Goal: Information Seeking & Learning: Learn about a topic

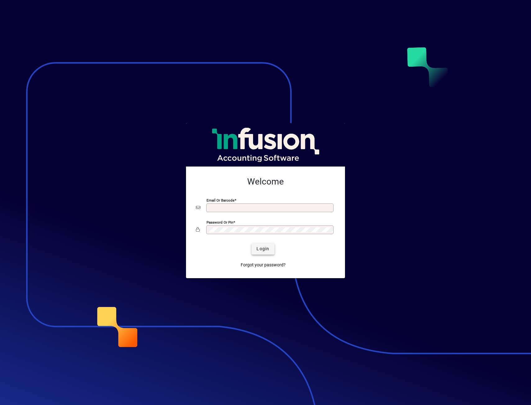
type input "**********"
click at [260, 247] on span "Login" at bounding box center [262, 249] width 13 height 7
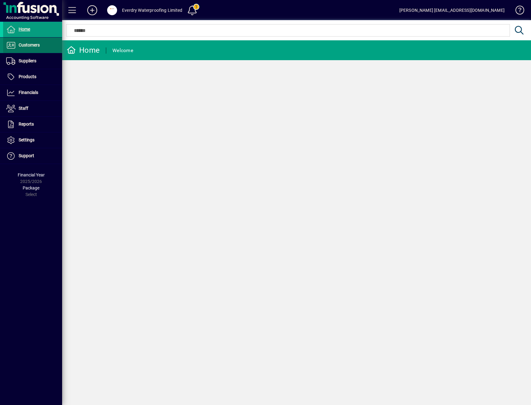
click at [42, 49] on span at bounding box center [32, 45] width 59 height 15
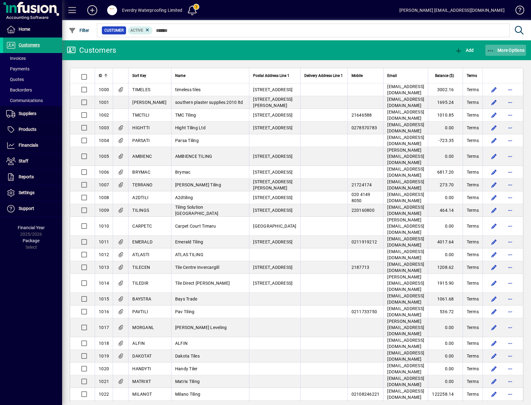
click at [503, 45] on span "button" at bounding box center [505, 50] width 41 height 15
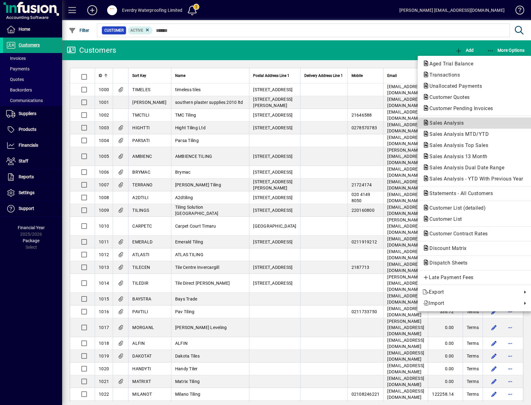
click at [457, 124] on span "Sales Analysis" at bounding box center [445, 123] width 44 height 6
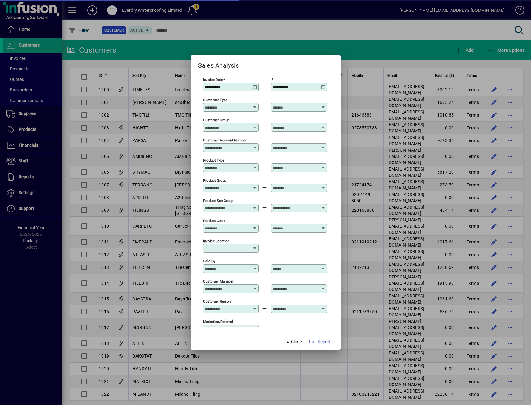
type input "**********"
click at [253, 89] on div "**********" at bounding box center [231, 87] width 54 height 5
click at [254, 85] on icon at bounding box center [255, 85] width 5 height 0
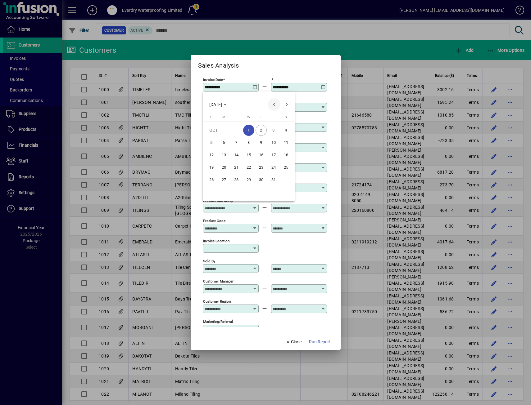
click at [271, 106] on span "Previous month" at bounding box center [274, 104] width 12 height 12
click at [223, 140] on span "1" at bounding box center [223, 142] width 11 height 11
type input "**********"
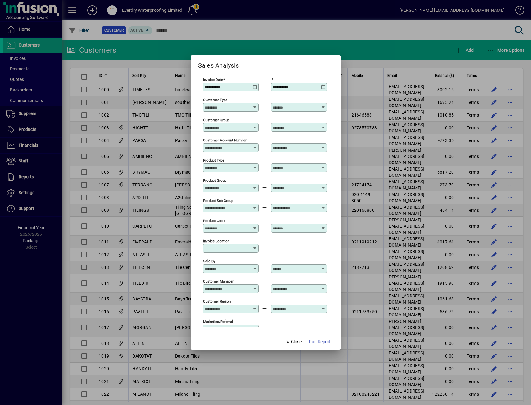
click at [323, 85] on icon at bounding box center [323, 85] width 5 height 0
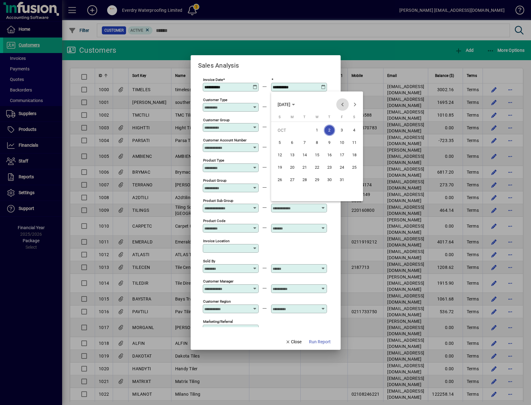
click at [340, 104] on span "Previous month" at bounding box center [342, 104] width 12 height 12
click at [306, 192] on span "30" at bounding box center [304, 192] width 11 height 11
type input "**********"
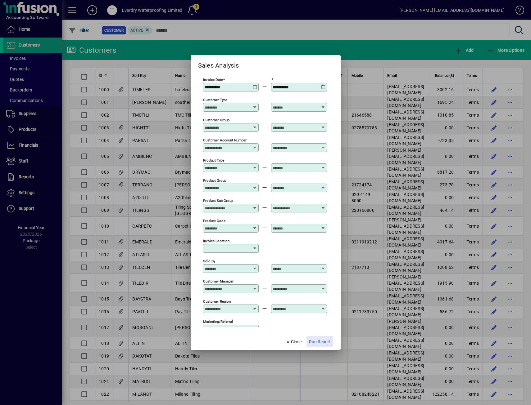
click at [312, 341] on span "Run Report" at bounding box center [320, 342] width 22 height 7
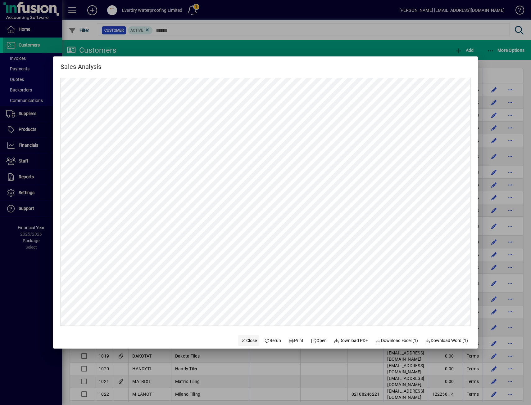
click at [243, 341] on span "Close" at bounding box center [249, 341] width 16 height 7
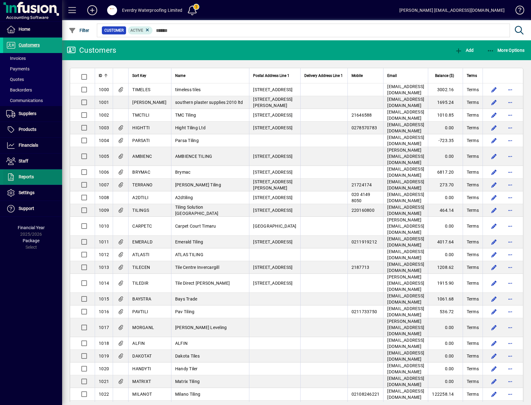
click at [35, 178] on span at bounding box center [32, 177] width 59 height 15
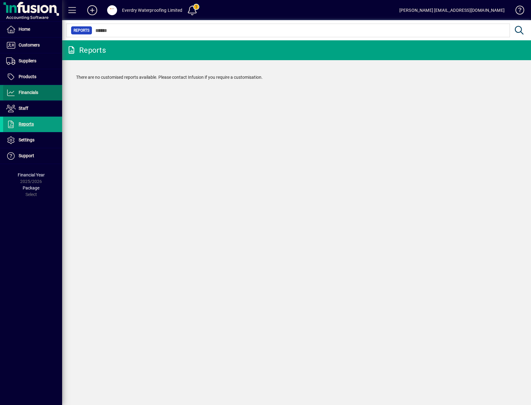
click at [43, 96] on span at bounding box center [32, 92] width 59 height 15
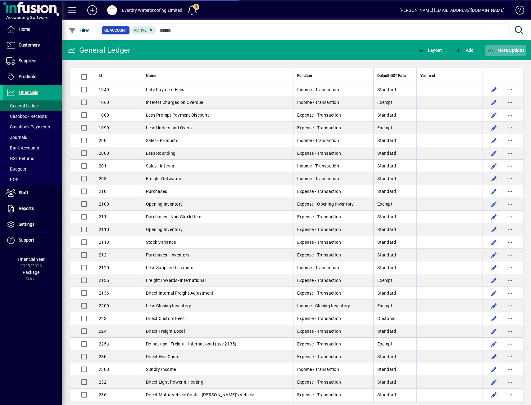
click at [503, 49] on span "More Options" at bounding box center [506, 50] width 38 height 5
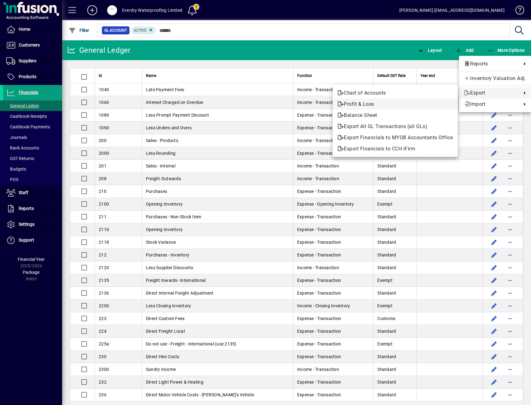
click at [382, 103] on span "Profit & Loss" at bounding box center [394, 104] width 115 height 7
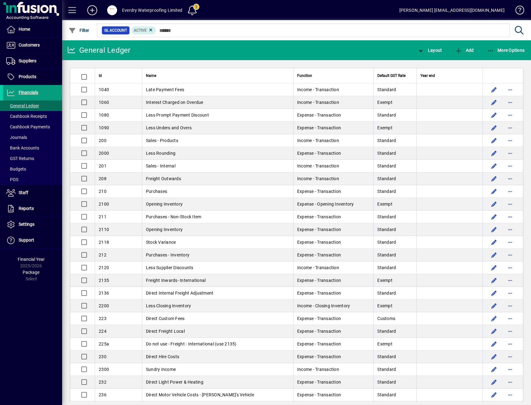
click at [513, 40] on div "GL Account Active" at bounding box center [312, 30] width 432 height 20
click at [510, 51] on span "More Options" at bounding box center [506, 50] width 38 height 5
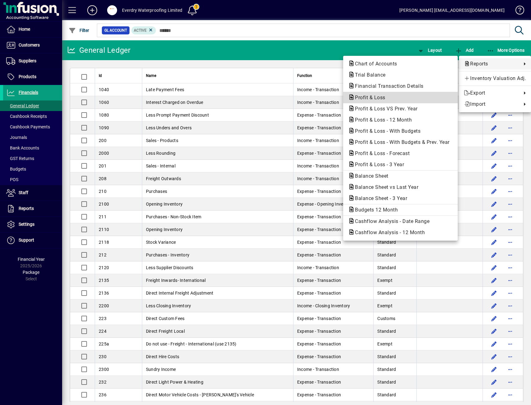
click at [403, 99] on span "Profit & Loss" at bounding box center [400, 97] width 105 height 7
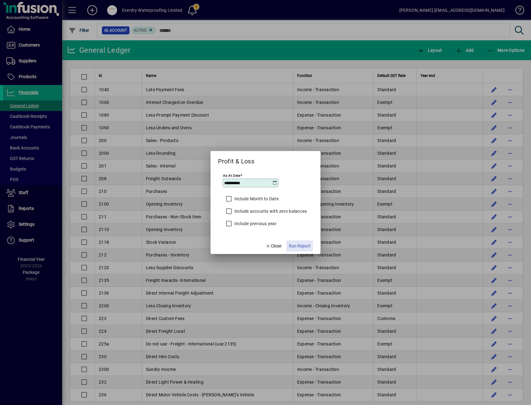
click at [301, 248] on span "Run Report" at bounding box center [300, 246] width 22 height 7
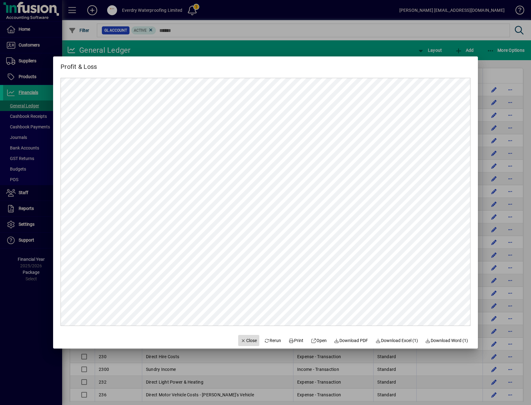
click at [244, 340] on span "Close" at bounding box center [249, 341] width 16 height 7
